Goal: Task Accomplishment & Management: Use online tool/utility

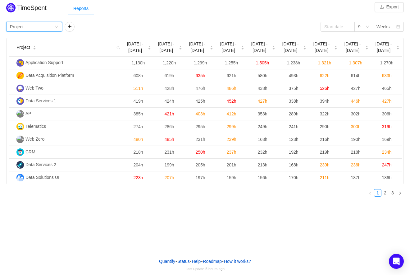
click at [39, 25] on div "Group by Project" at bounding box center [32, 26] width 44 height 9
click at [23, 80] on li "Person" at bounding box center [34, 79] width 56 height 10
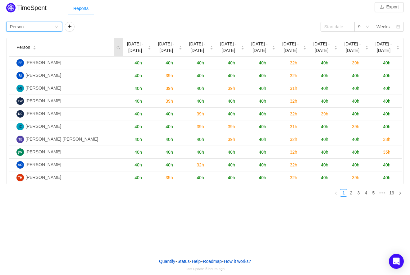
click at [117, 49] on icon "icon: search" at bounding box center [119, 48] width 4 height 4
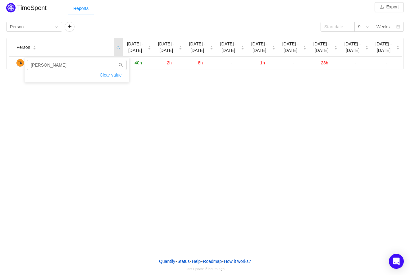
type input "[PERSON_NAME]"
click at [62, 100] on div "TimeSpent Export Reports Group by Person 9 Weeks Person [DATE] - [DATE] Aug [DA…" at bounding box center [205, 126] width 410 height 253
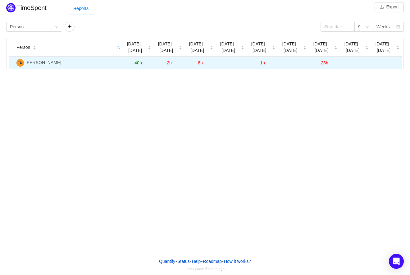
click at [326, 65] on span "23h" at bounding box center [324, 62] width 7 height 5
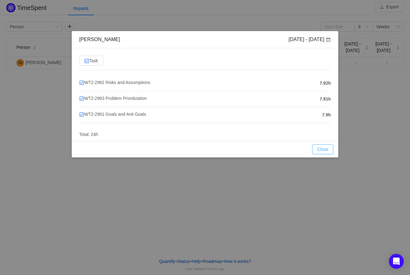
click at [325, 150] on button "Close" at bounding box center [322, 149] width 21 height 10
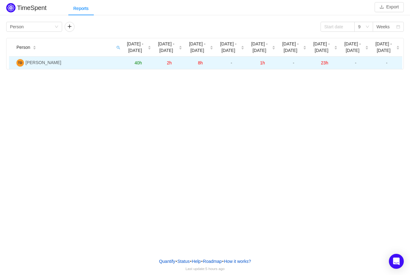
click at [261, 64] on span "1h" at bounding box center [262, 62] width 5 height 5
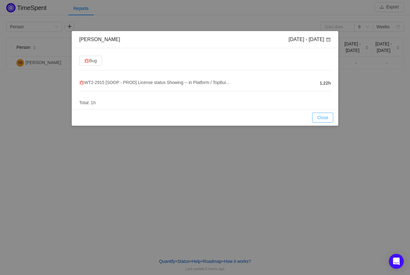
click at [323, 116] on button "Close" at bounding box center [322, 117] width 21 height 10
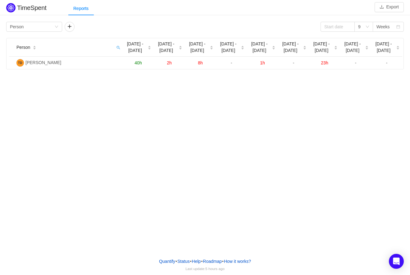
click at [357, 88] on div "TimeSpent Export Reports Group by Person 9 Weeks Person [DATE] - [DATE] Aug [DA…" at bounding box center [205, 126] width 410 height 253
click at [393, 3] on button "Export" at bounding box center [389, 7] width 29 height 10
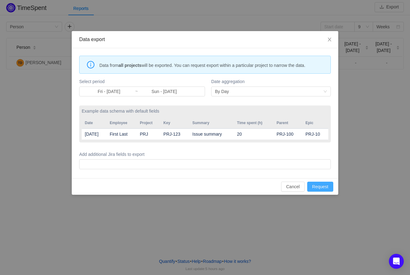
click at [320, 185] on button "Request" at bounding box center [320, 186] width 26 height 10
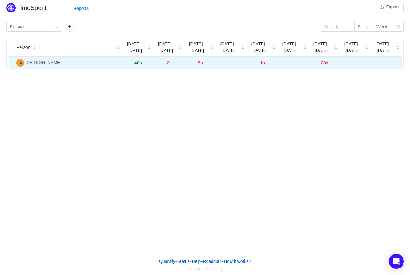
click at [135, 65] on span "40h" at bounding box center [138, 62] width 7 height 5
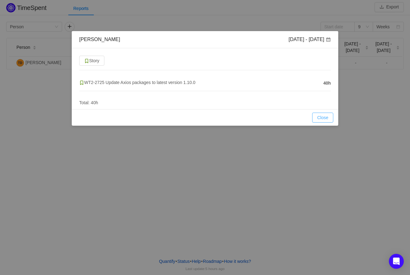
click at [321, 120] on button "Close" at bounding box center [322, 117] width 21 height 10
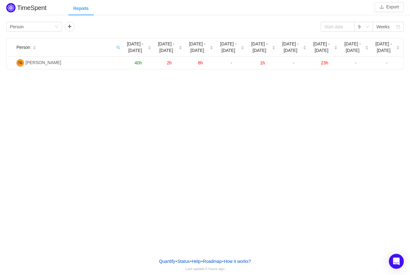
click at [265, 21] on div "Group by Person 9 Weeks Person [DATE] - [DATE] Aug [DATE] - [DATE] - [DATE] - […" at bounding box center [205, 44] width 410 height 49
